Goal: Transaction & Acquisition: Purchase product/service

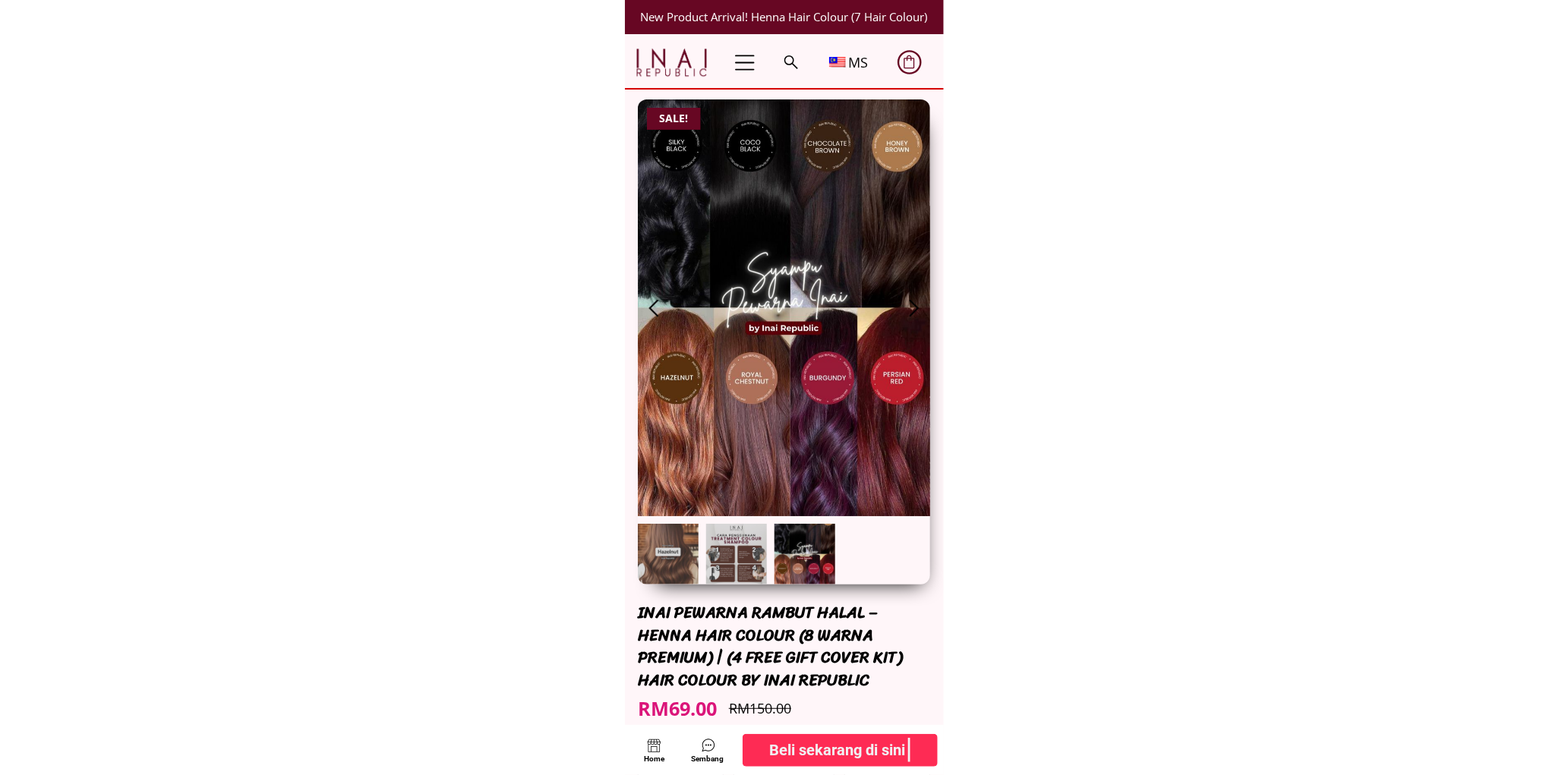
click at [846, 747] on b "Beli sekarang di sini" at bounding box center [838, 749] width 136 height 24
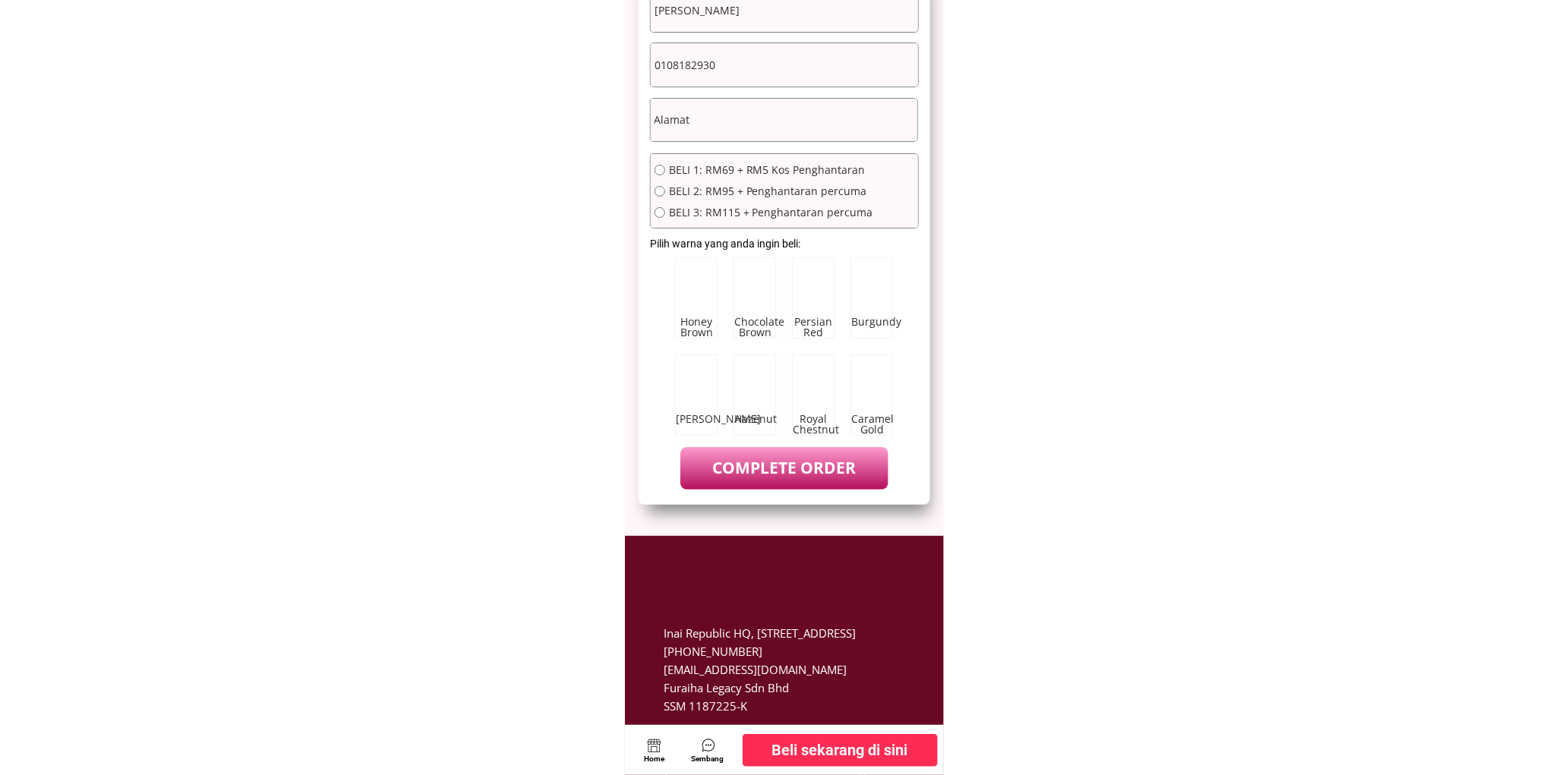
scroll to position [8252, 0]
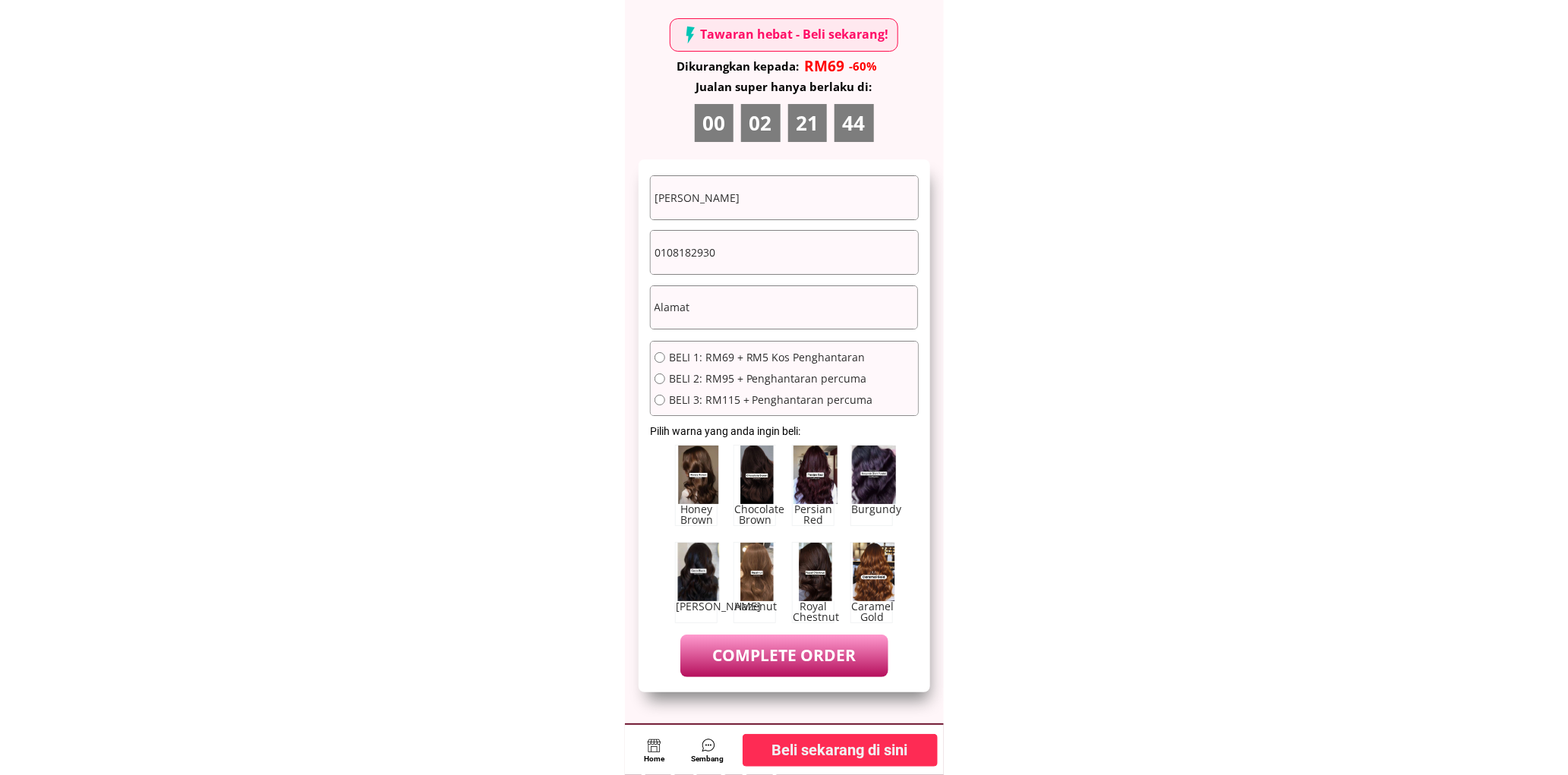
click at [743, 313] on input "text" at bounding box center [784, 308] width 267 height 43
paste input "0125816726"
type input "0125816726"
click at [753, 271] on input "0108182930" at bounding box center [784, 252] width 267 height 43
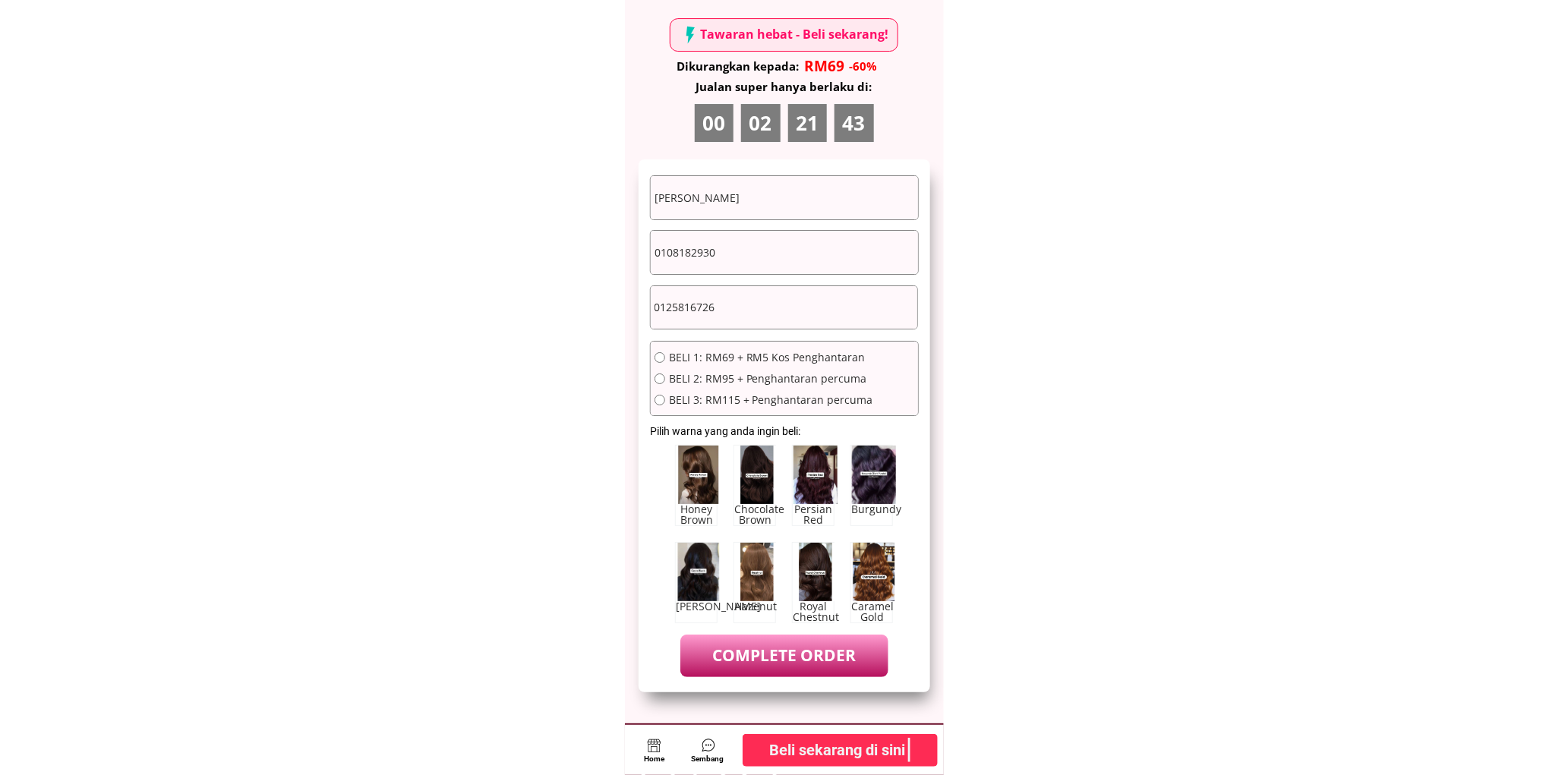
click at [753, 270] on input "0108182930" at bounding box center [784, 252] width 267 height 43
paste input "25816726"
type input "0125816726"
click at [757, 299] on input "0125816726" at bounding box center [784, 308] width 267 height 43
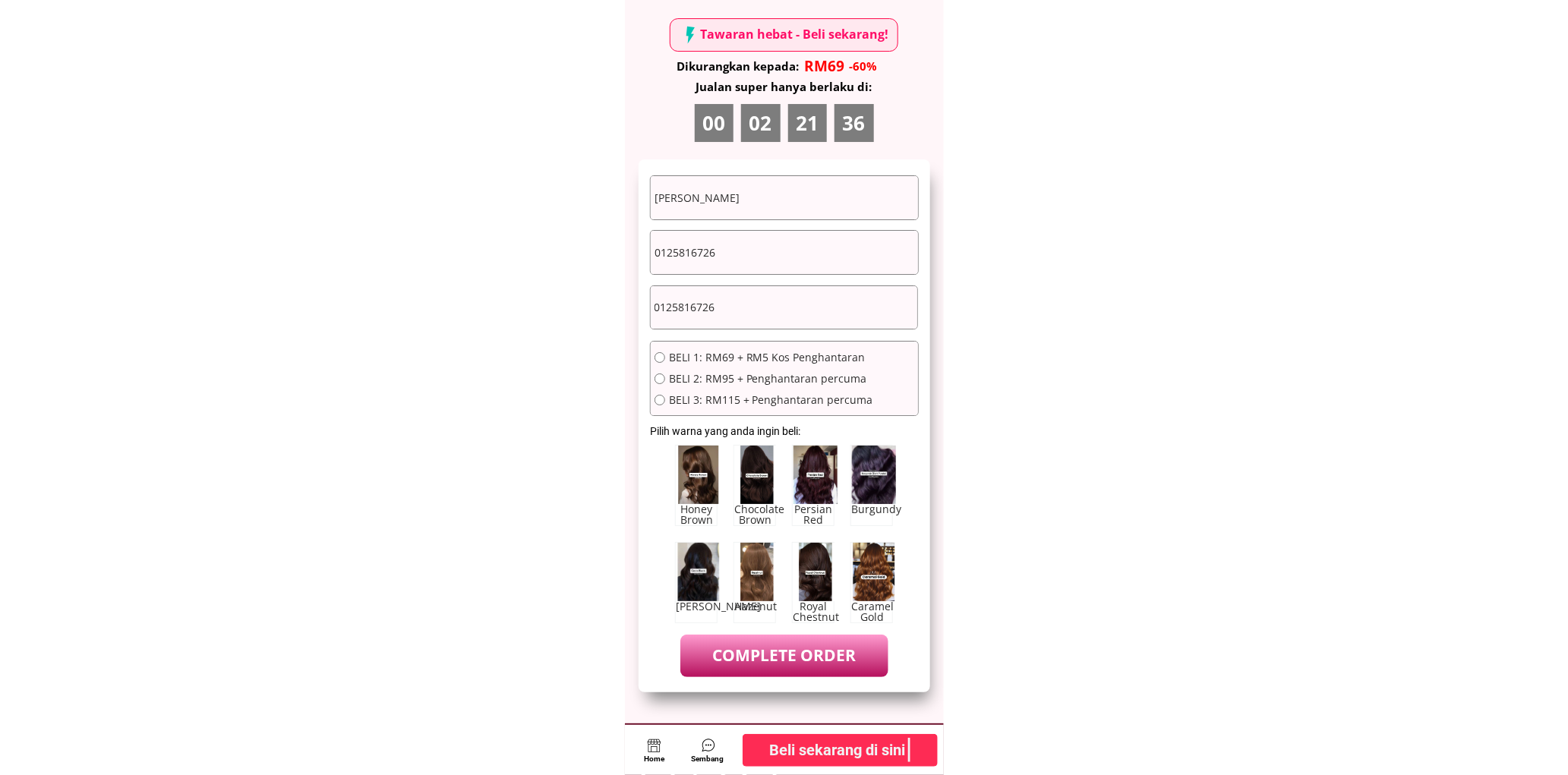
paste input "746, [STREET_ADDRESS]"
type input "746, [STREET_ADDRESS]"
click at [767, 205] on input "[PERSON_NAME]" at bounding box center [784, 198] width 267 height 43
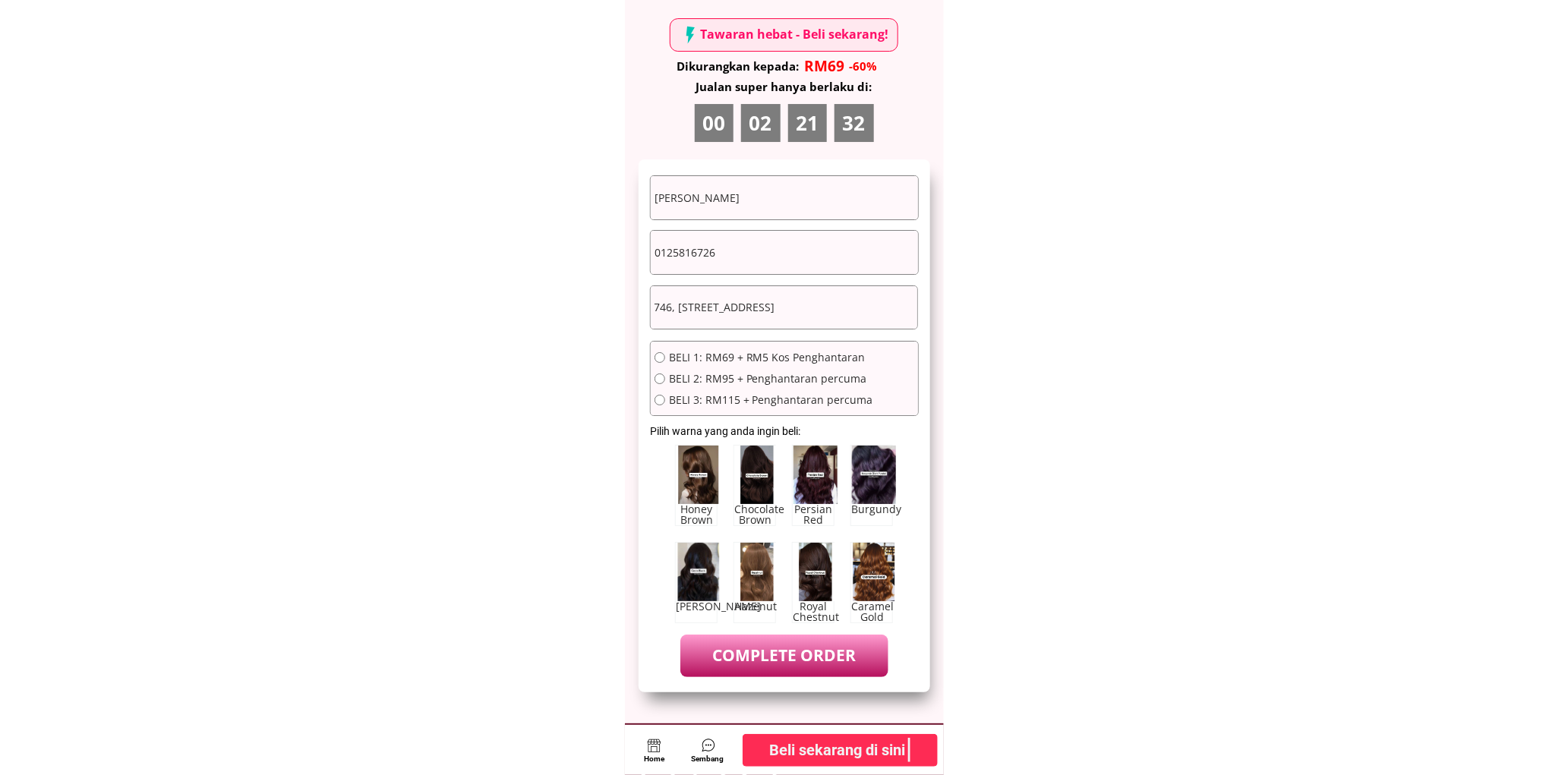
click at [767, 205] on input "[PERSON_NAME]" at bounding box center [784, 198] width 267 height 43
paste input "[PERSON_NAME]"
type input "[PERSON_NAME]"
click at [699, 354] on span "BELI 1: RM69 + RM5 Kos Penghantaran" at bounding box center [771, 357] width 204 height 11
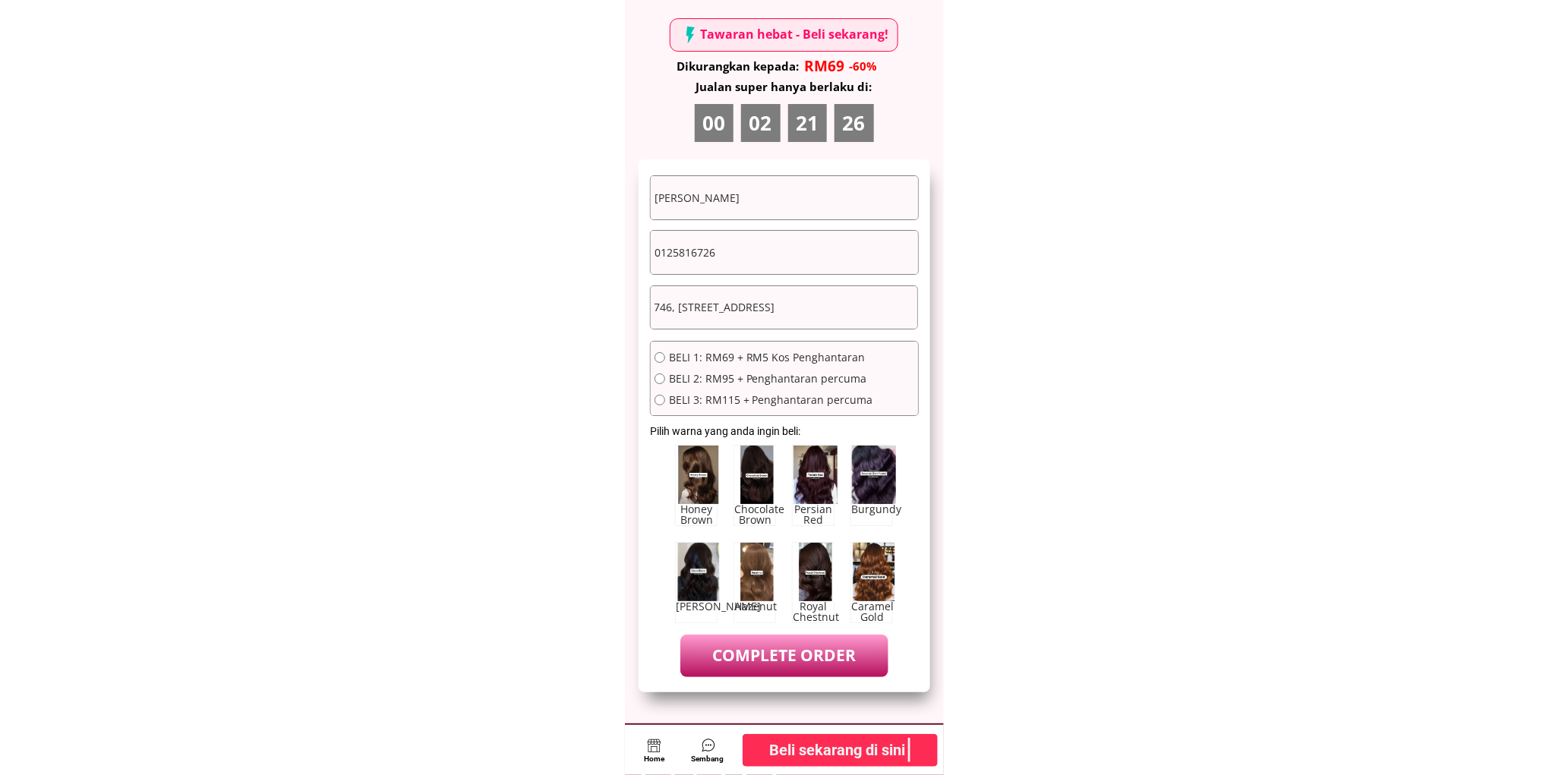
radio input "true"
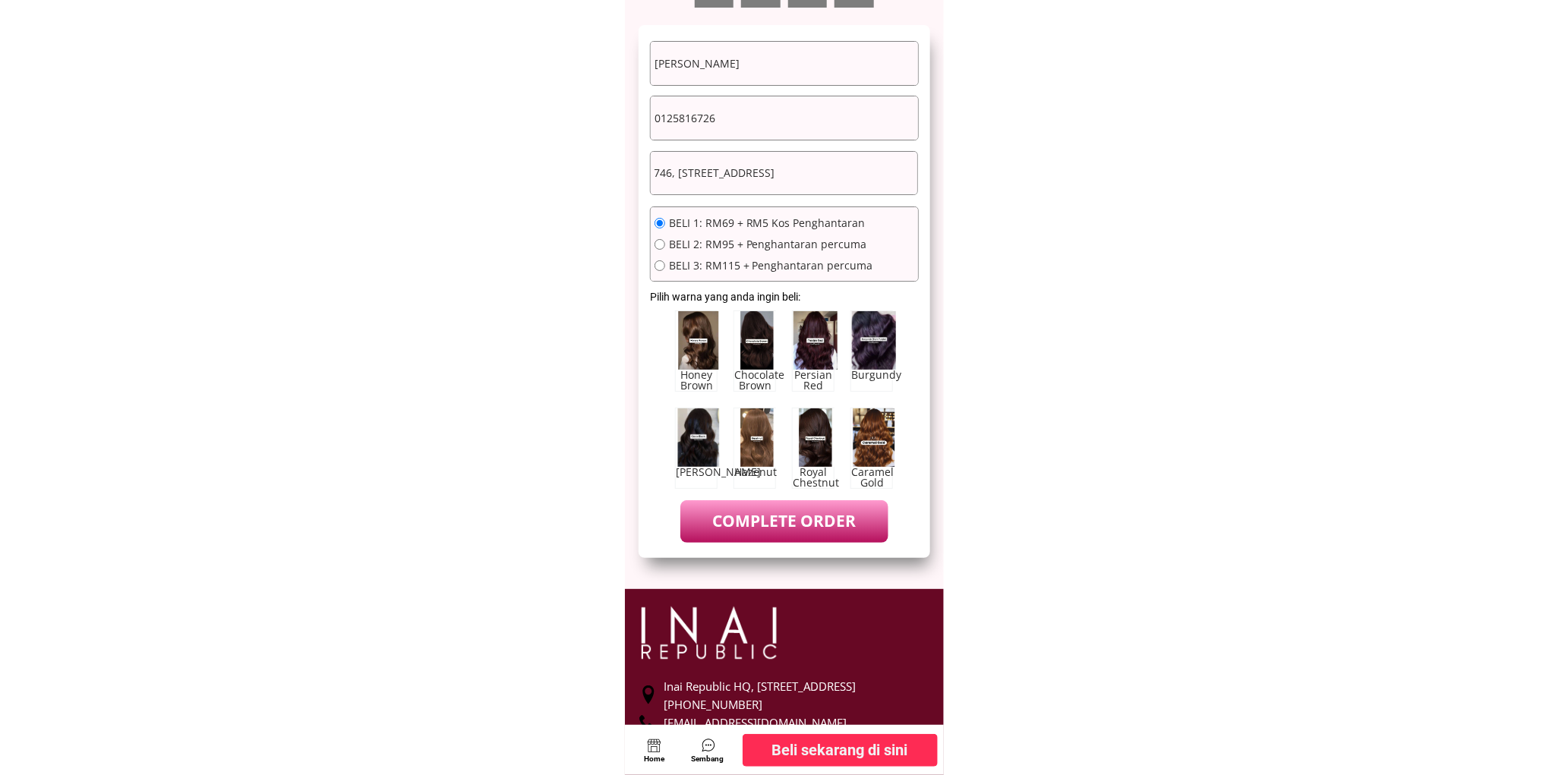
scroll to position [8392, 0]
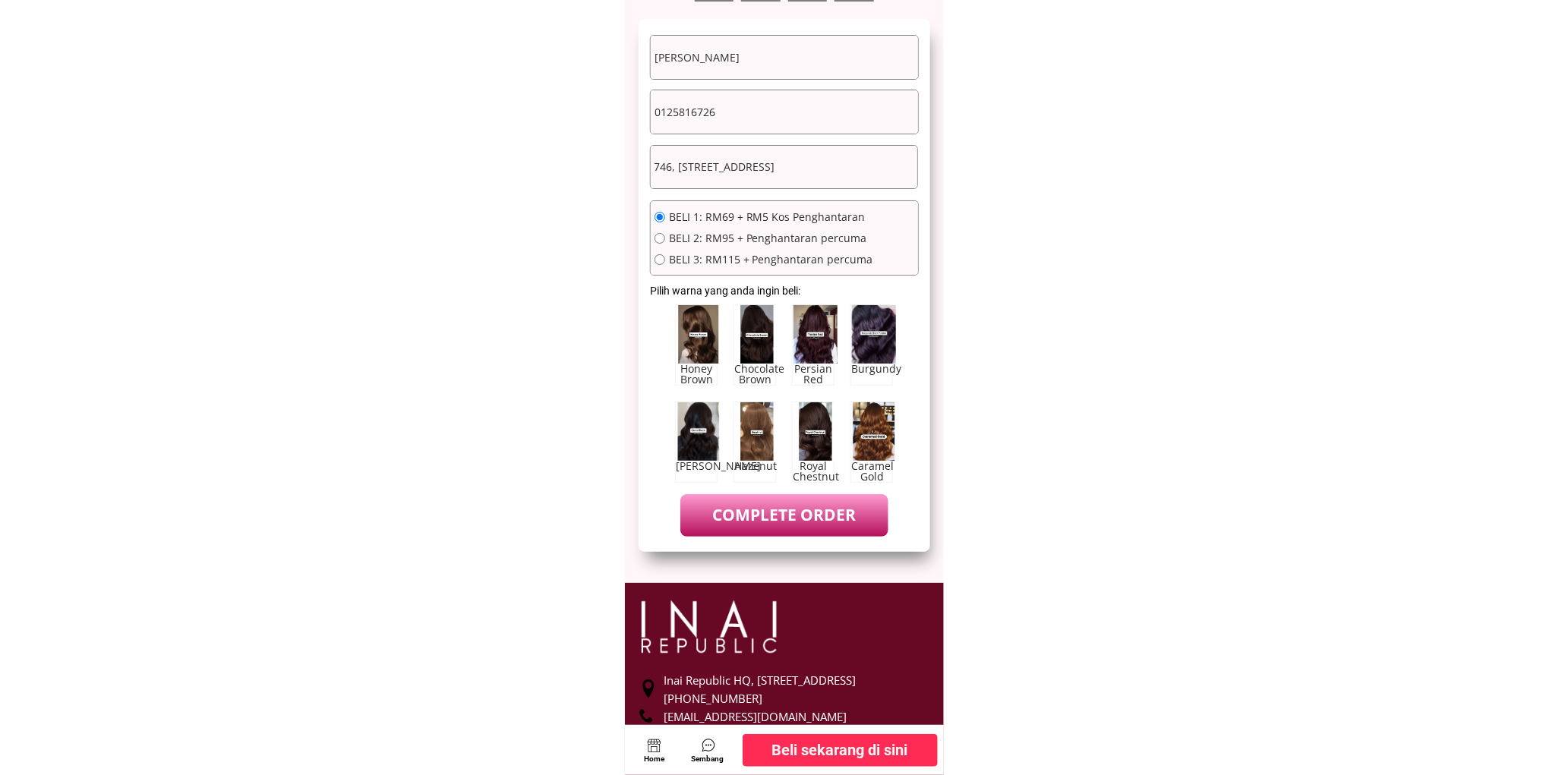
click at [763, 497] on p "COMPLETE ORDER" at bounding box center [784, 515] width 207 height 42
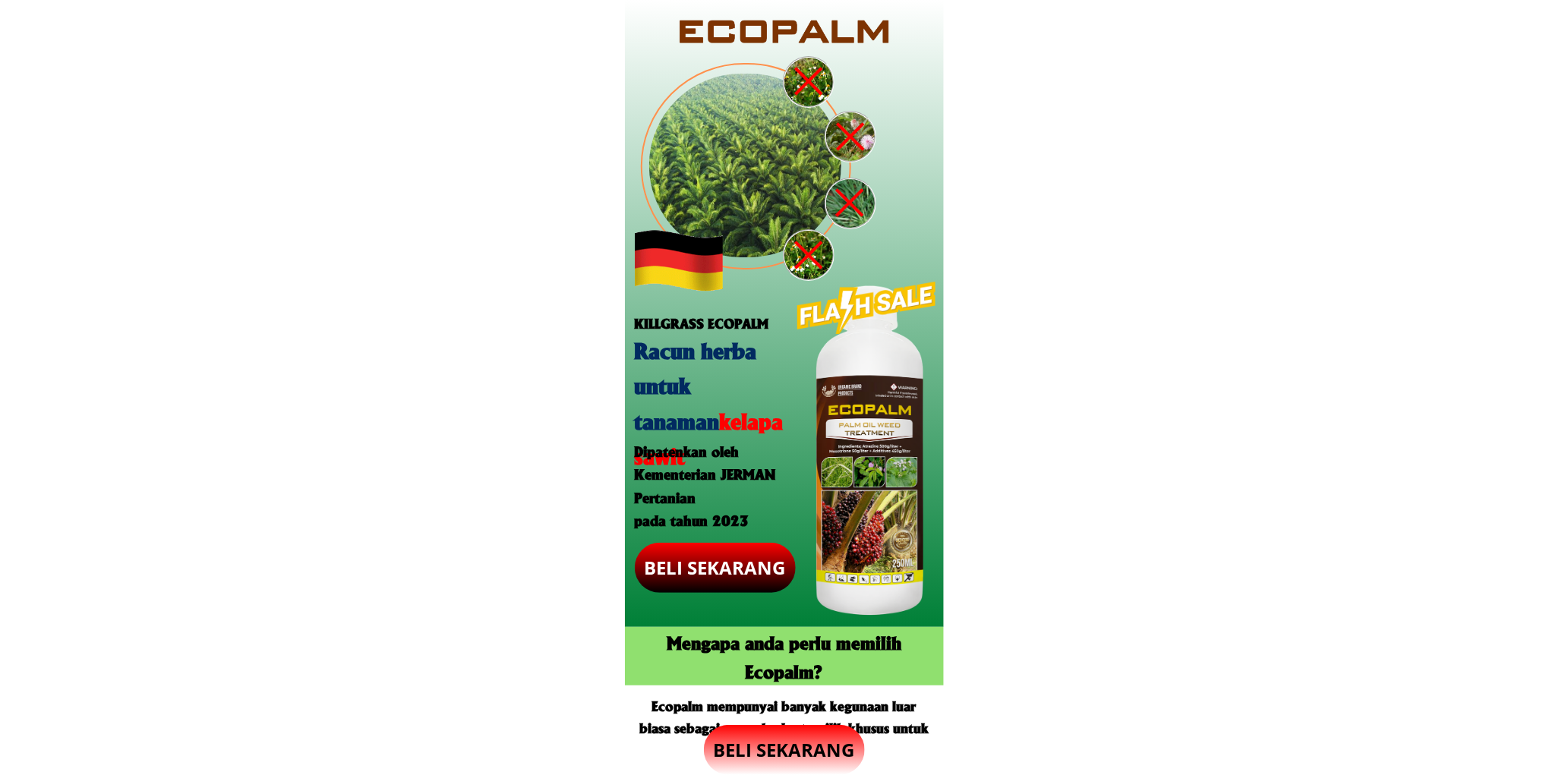
click at [791, 733] on p "BELI SEKARANG" at bounding box center [784, 749] width 161 height 50
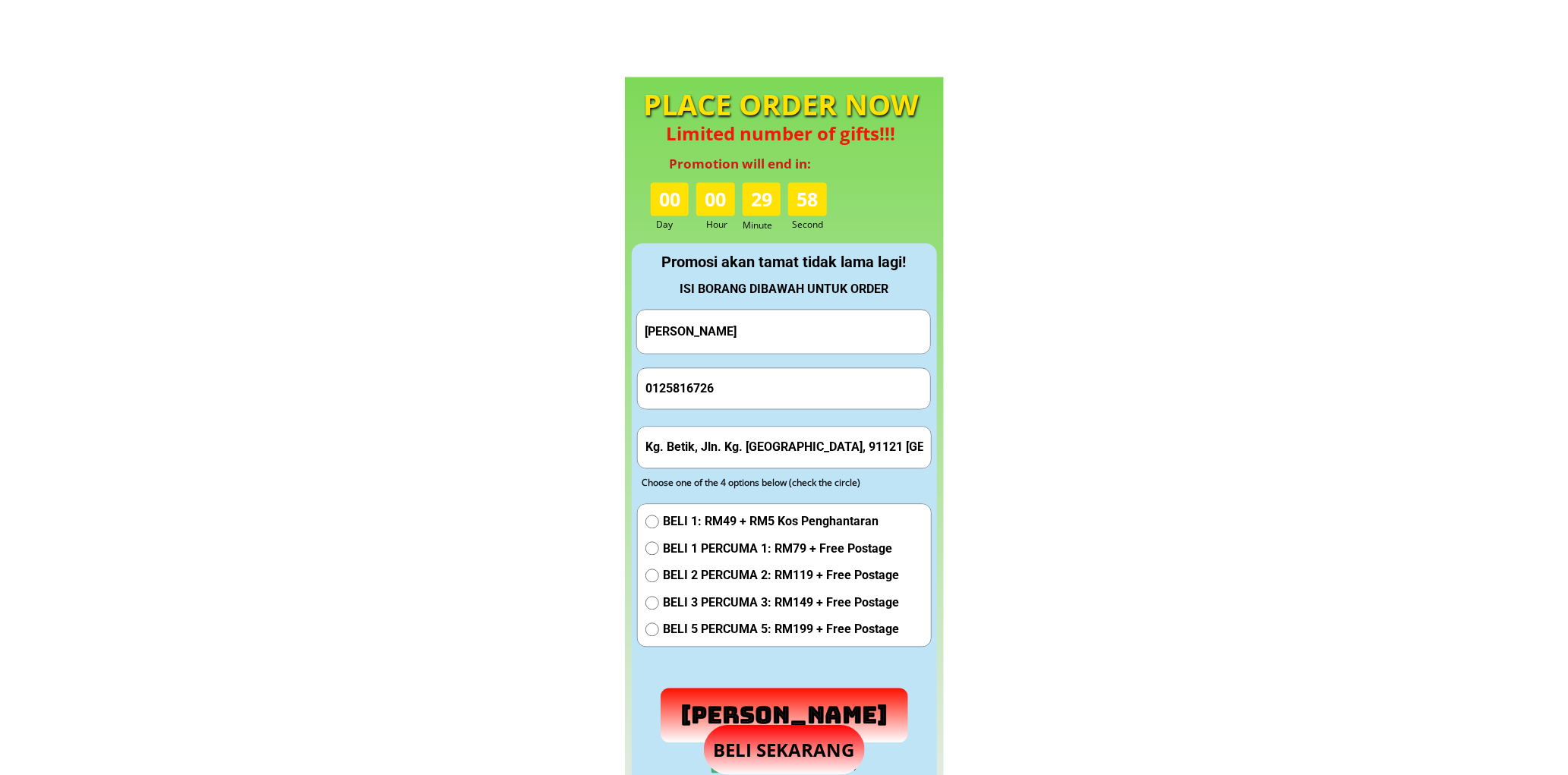
scroll to position [1418, 0]
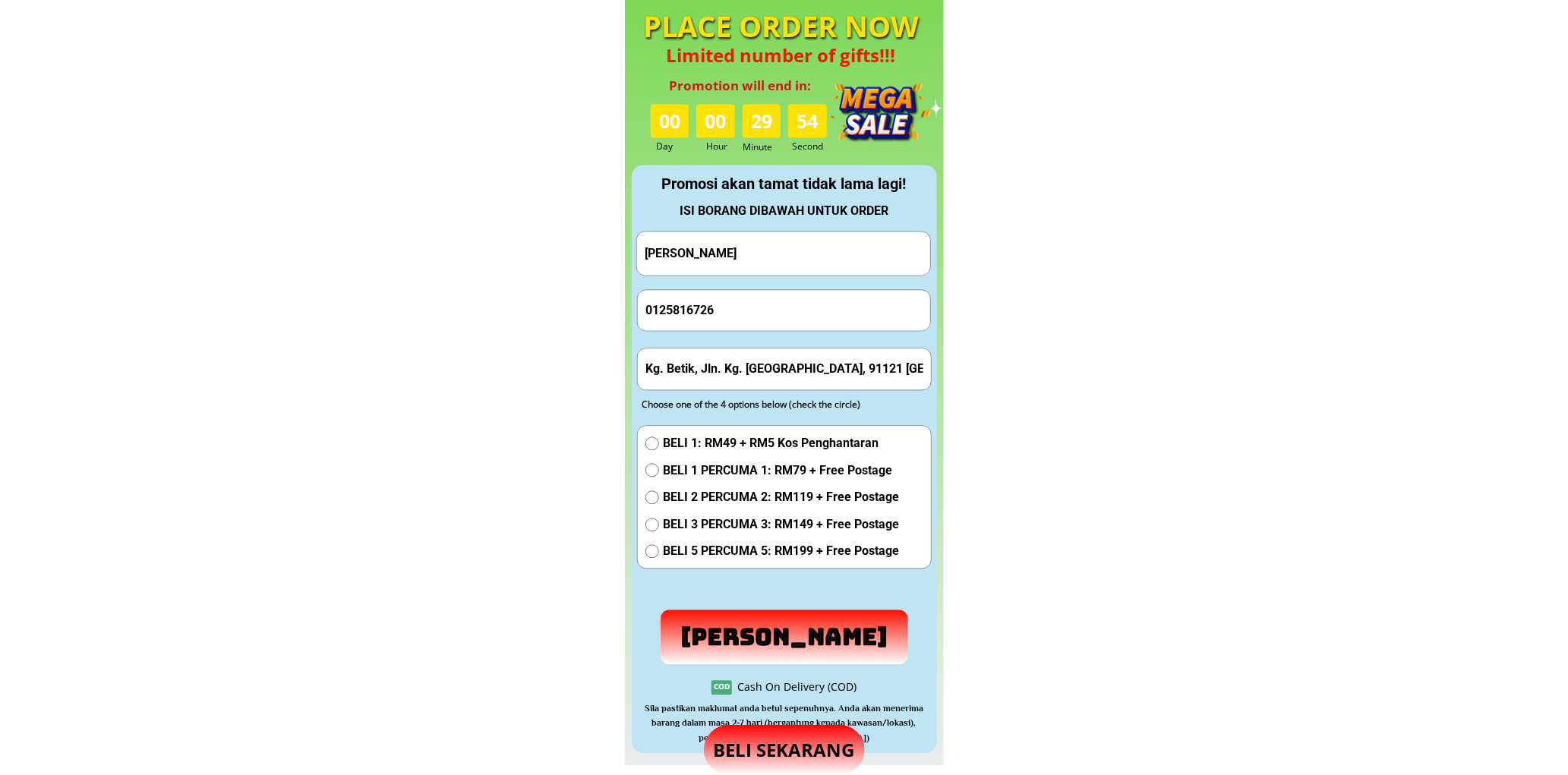
click at [793, 252] on input "[PERSON_NAME]" at bounding box center [783, 253] width 285 height 43
paste input "Julitah Salih"
type input "Julitah Salih"
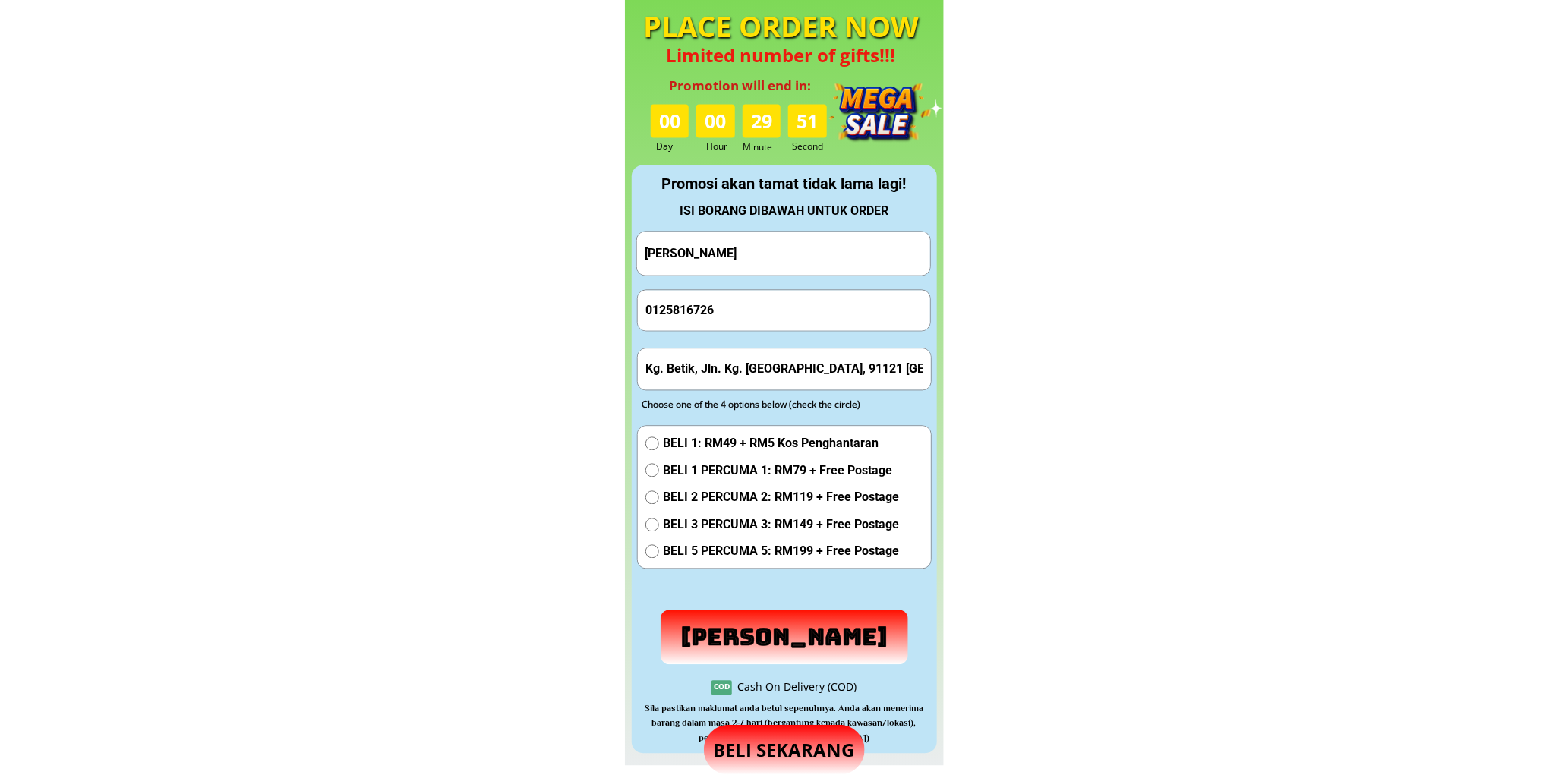
click at [747, 297] on input "0125816726" at bounding box center [784, 310] width 285 height 40
paste input "1114165055"
type input "1114165055"
click at [723, 452] on div "BELI 1: RM49 + RM5 Kos Penghantaran BELI 1 PERCUMA 1: RM79 + Free Postage BELI …" at bounding box center [772, 500] width 254 height 135
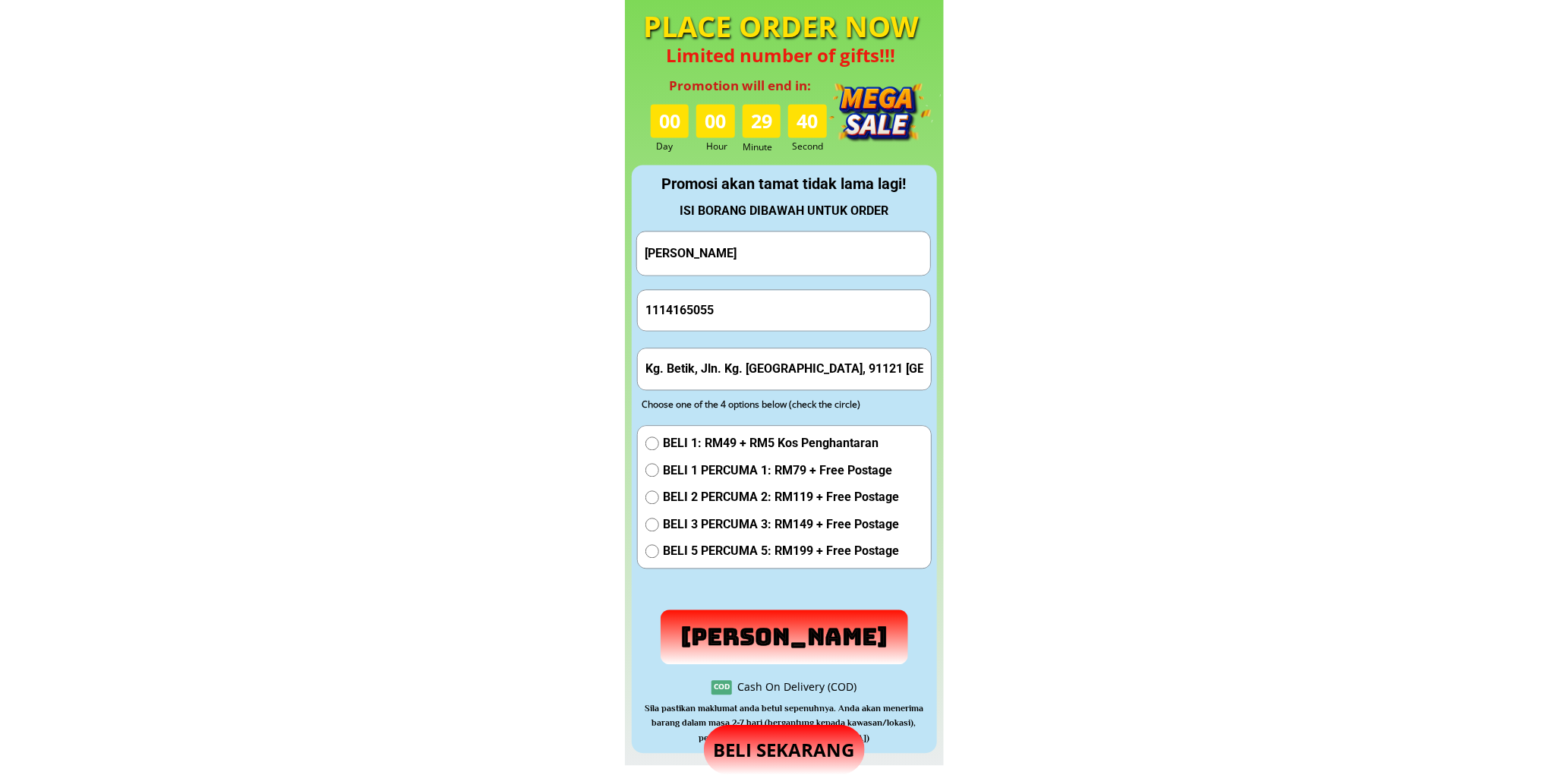
click at [732, 380] on input "Kg. Betik, Jln. Kg. Jawa, 91121 Lahad Datu - Sabah" at bounding box center [784, 368] width 285 height 40
paste input "Perumahan HM Temparuli no 52 Poskod 89257"
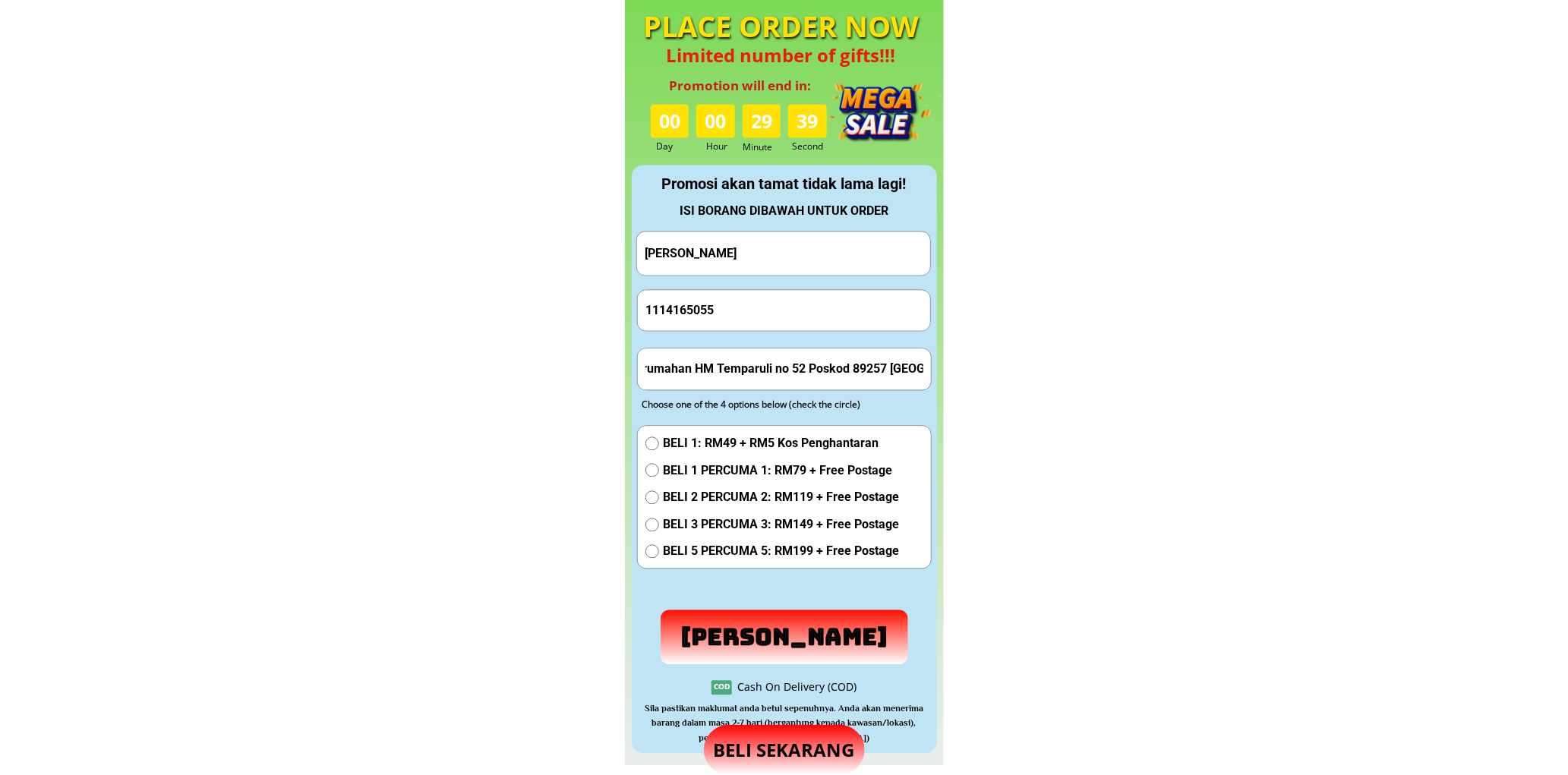
type input "Perumahan HM Temparuli no 52 Poskod 89257 Sabah"
click at [700, 466] on span "BELI 1 PERCUMA 1: RM79 + Free Postage" at bounding box center [781, 471] width 236 height 20
radio input "true"
click at [812, 635] on p "Hantar Pesanan" at bounding box center [784, 637] width 248 height 55
